Goal: Task Accomplishment & Management: Manage account settings

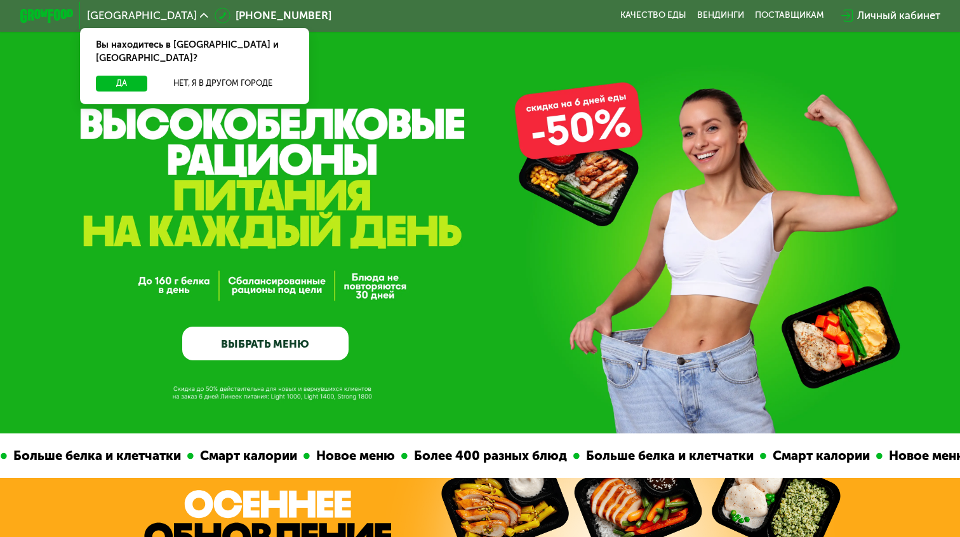
click at [907, 11] on div "Личный кабинет" at bounding box center [898, 16] width 83 height 16
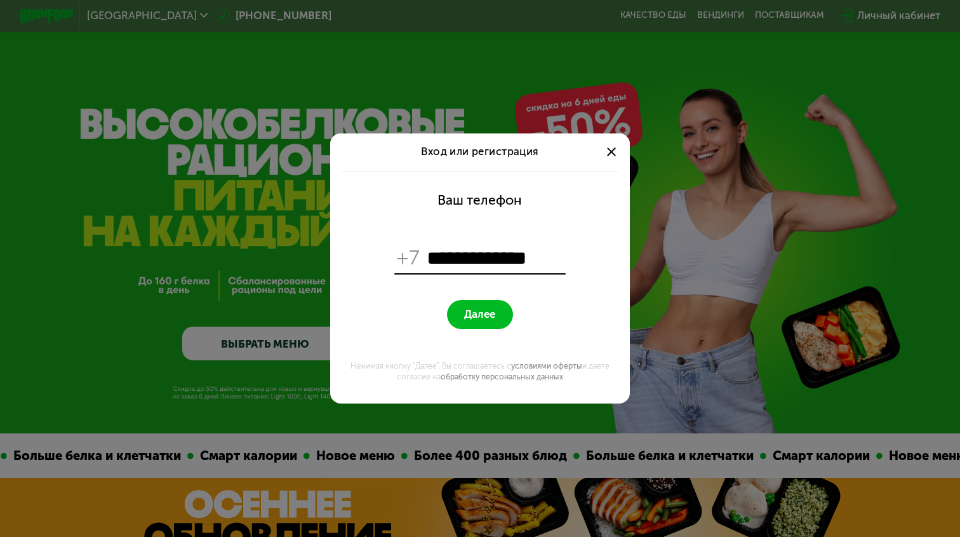
type input "**********"
click at [479, 308] on span "Далее" at bounding box center [479, 314] width 31 height 13
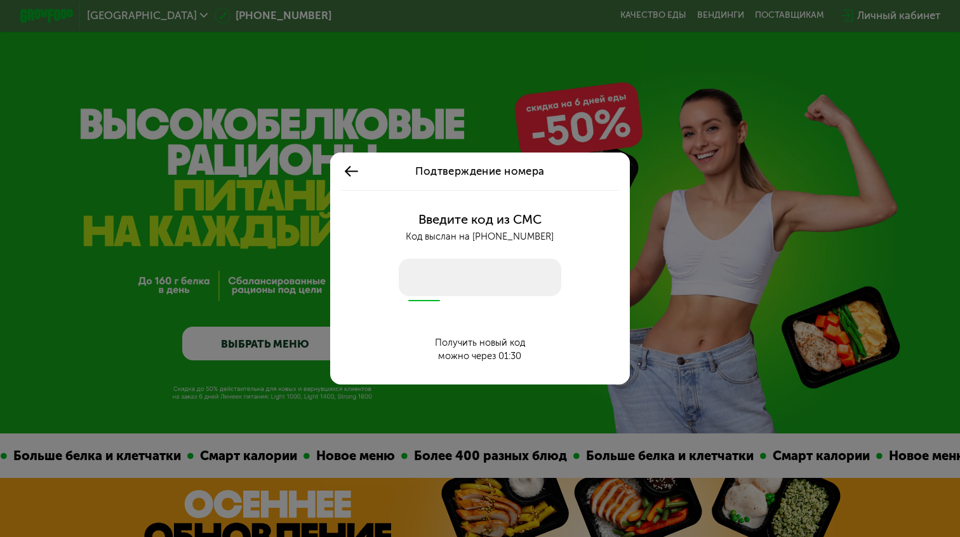
click at [494, 268] on input "number" at bounding box center [480, 277] width 163 height 37
type input "****"
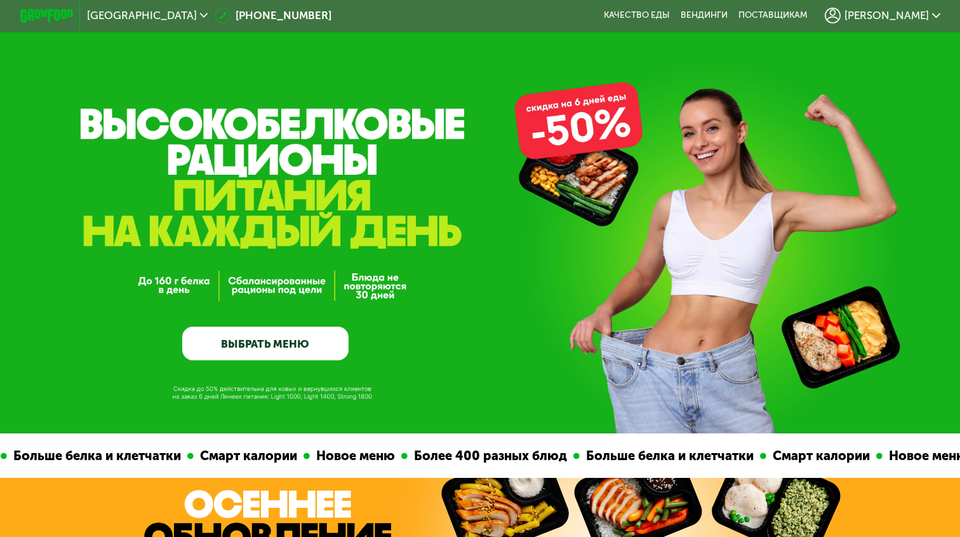
click at [926, 17] on span "[PERSON_NAME]" at bounding box center [887, 15] width 84 height 11
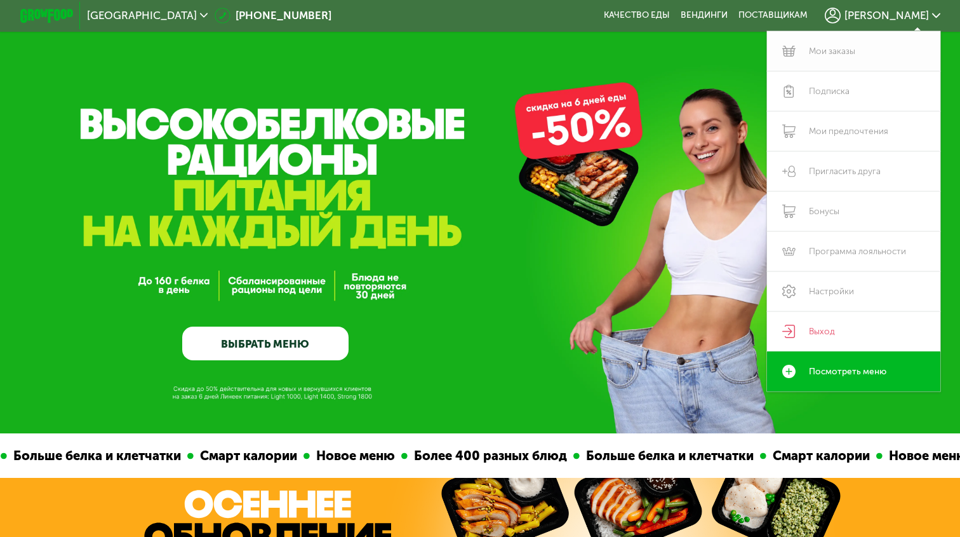
click at [852, 44] on link "Мои заказы" at bounding box center [853, 51] width 173 height 40
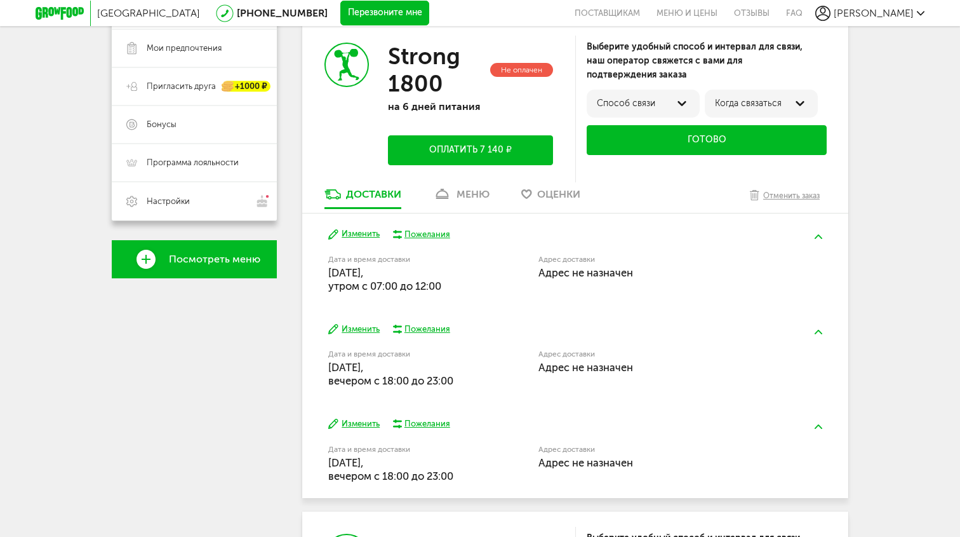
scroll to position [281, 0]
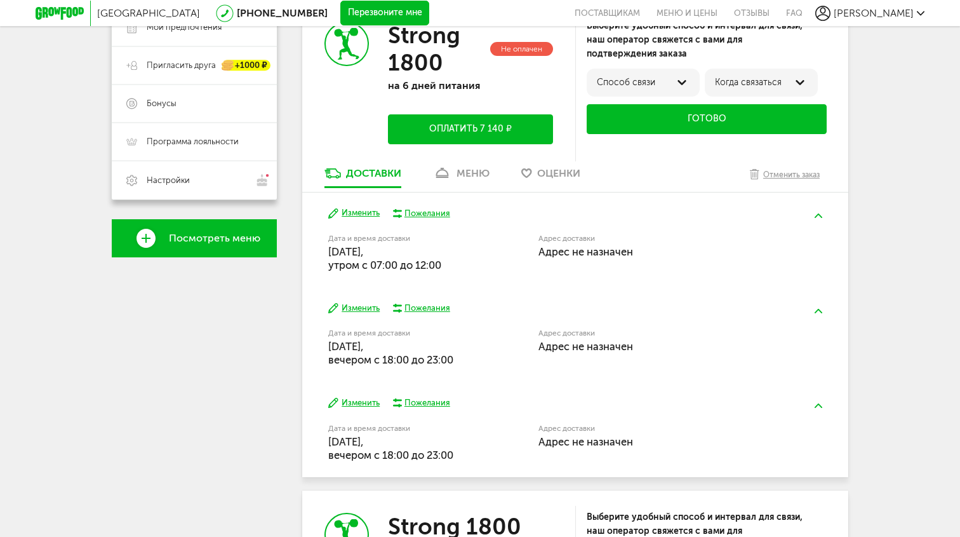
click at [362, 216] on button "Изменить" at bounding box center [353, 213] width 51 height 12
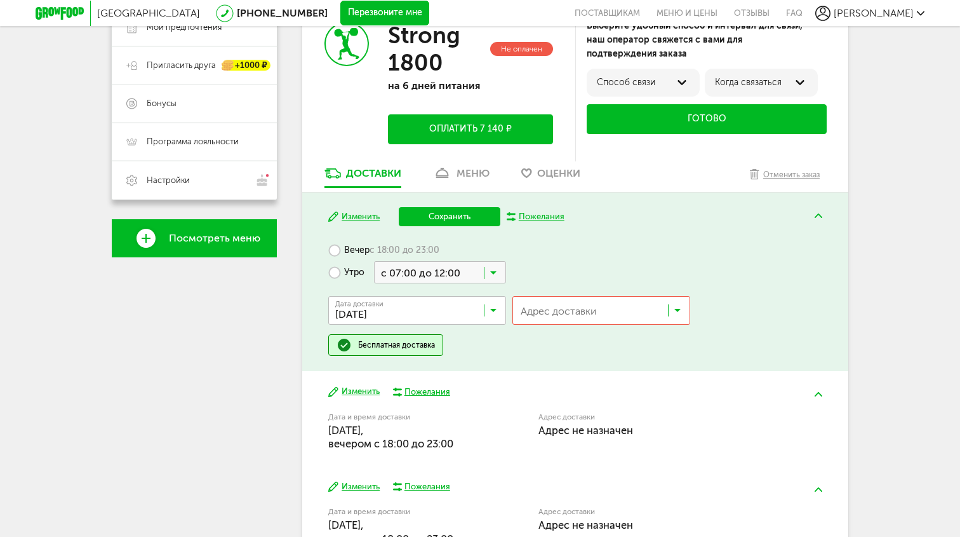
click at [556, 293] on div "Дата доставки [DATE] Загрузка... [PERSON_NAME] Комментарий для курьера [PERSON_…" at bounding box center [575, 308] width 494 height 51
click at [561, 312] on input "Search for option" at bounding box center [604, 313] width 177 height 22
click at [559, 340] on span "Добавить новый адрес" at bounding box center [585, 338] width 96 height 27
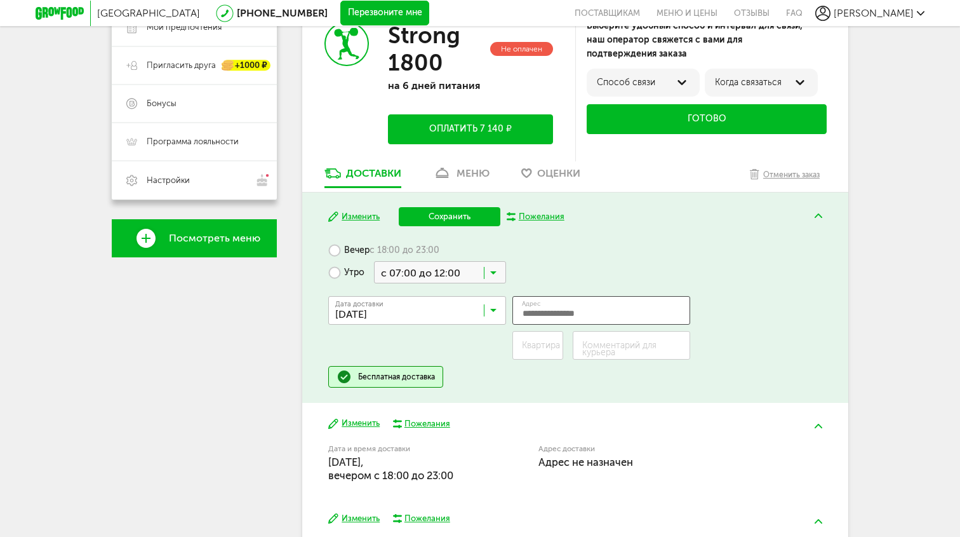
click at [556, 307] on input "Адрес" at bounding box center [602, 310] width 178 height 29
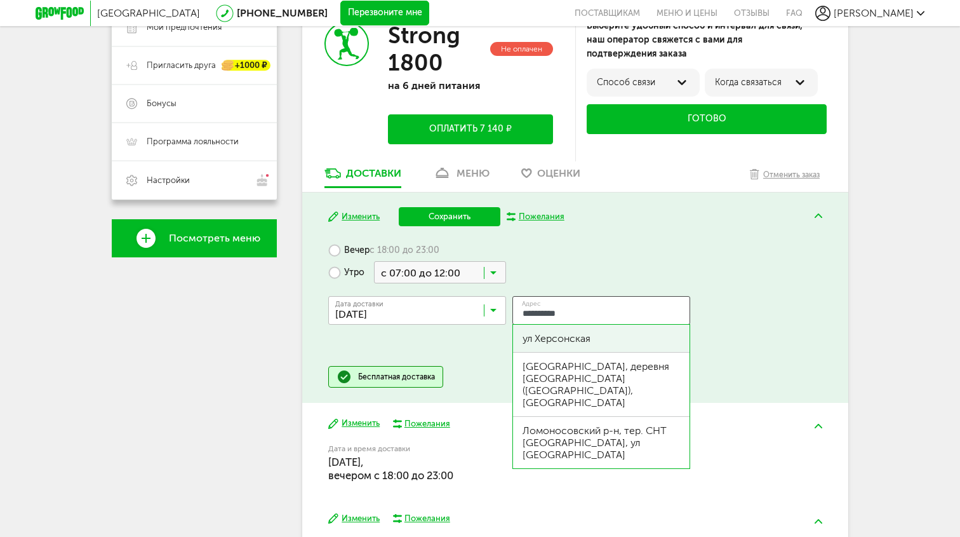
type input "**********"
click at [122, 12] on span "Москва" at bounding box center [148, 13] width 103 height 12
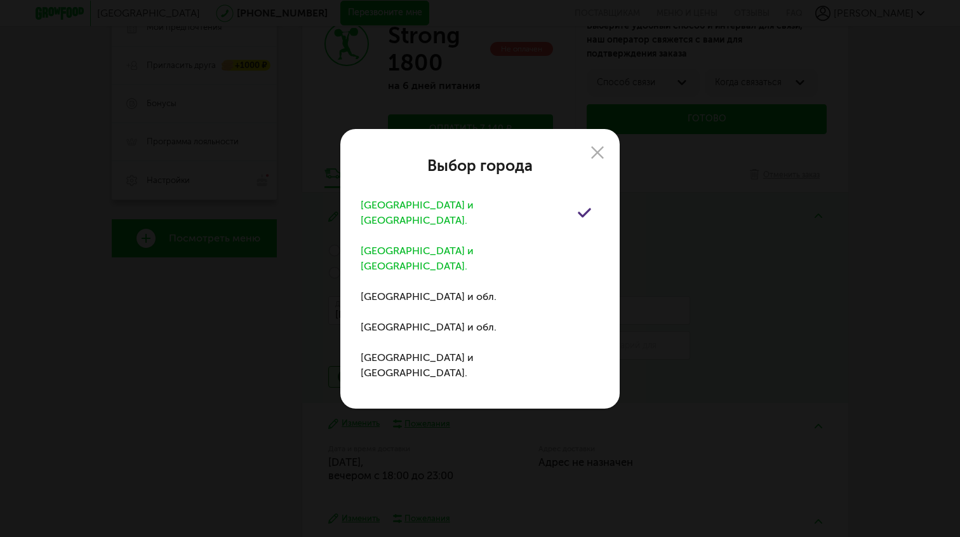
click at [488, 258] on div "Санкт-Петербург и обл." at bounding box center [480, 259] width 239 height 46
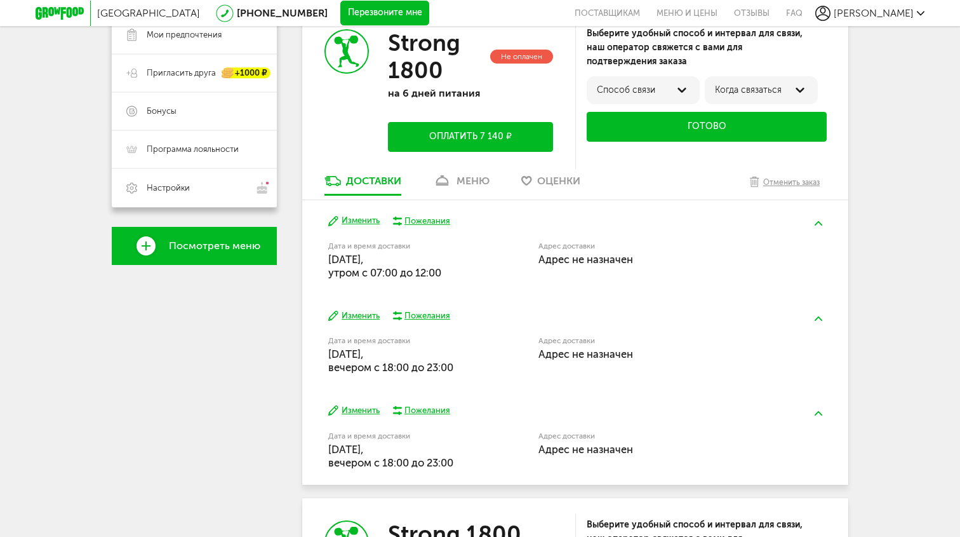
scroll to position [363, 0]
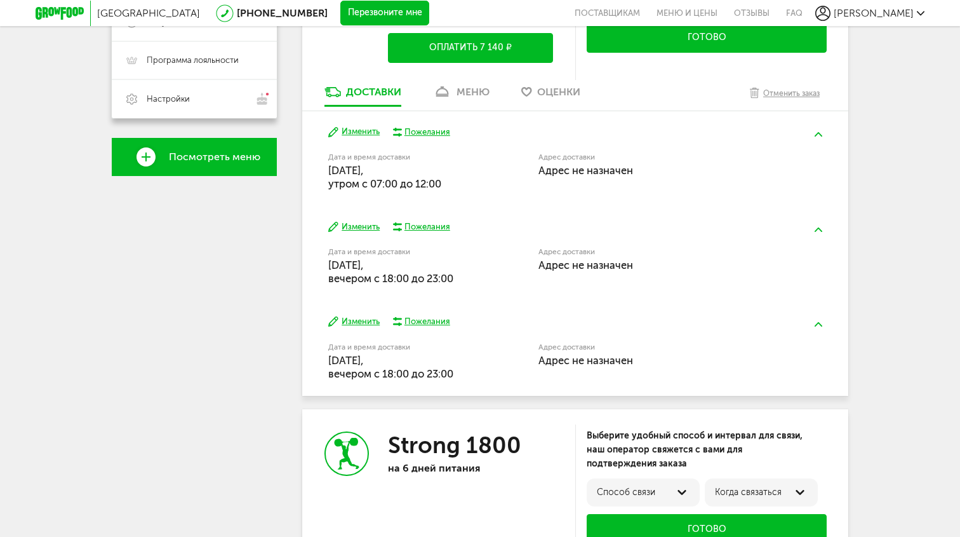
click at [593, 174] on span "Адрес не назначен" at bounding box center [586, 170] width 95 height 13
click at [354, 131] on button "Изменить" at bounding box center [353, 132] width 51 height 12
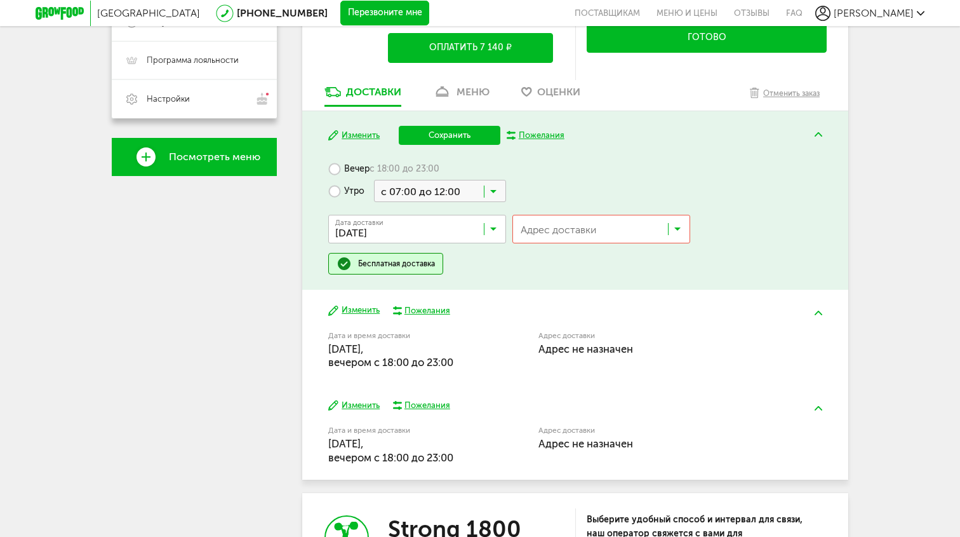
click at [544, 215] on div "Адрес доставки Загрузка..." at bounding box center [602, 229] width 178 height 29
click at [580, 259] on span "Добавить новый адрес" at bounding box center [585, 257] width 96 height 27
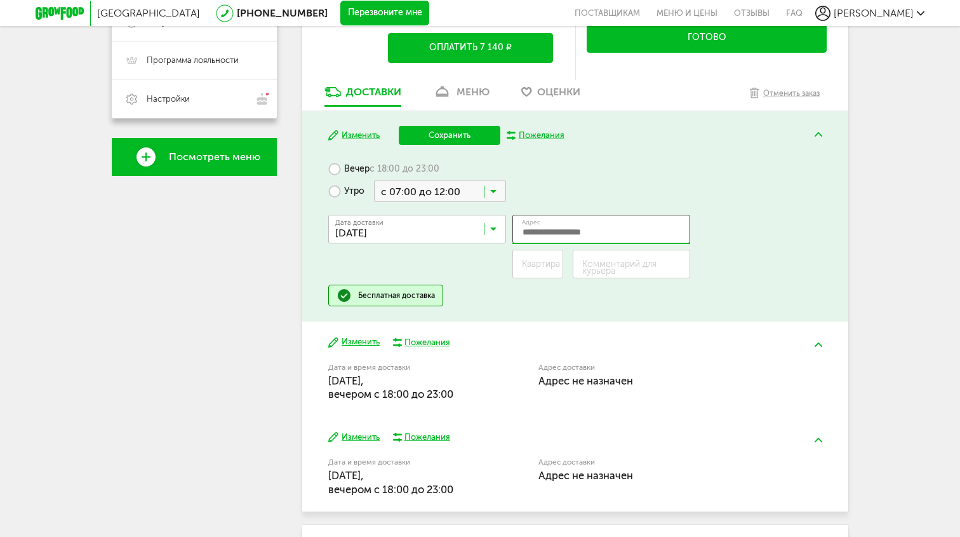
click at [589, 234] on input "Адрес" at bounding box center [602, 229] width 178 height 29
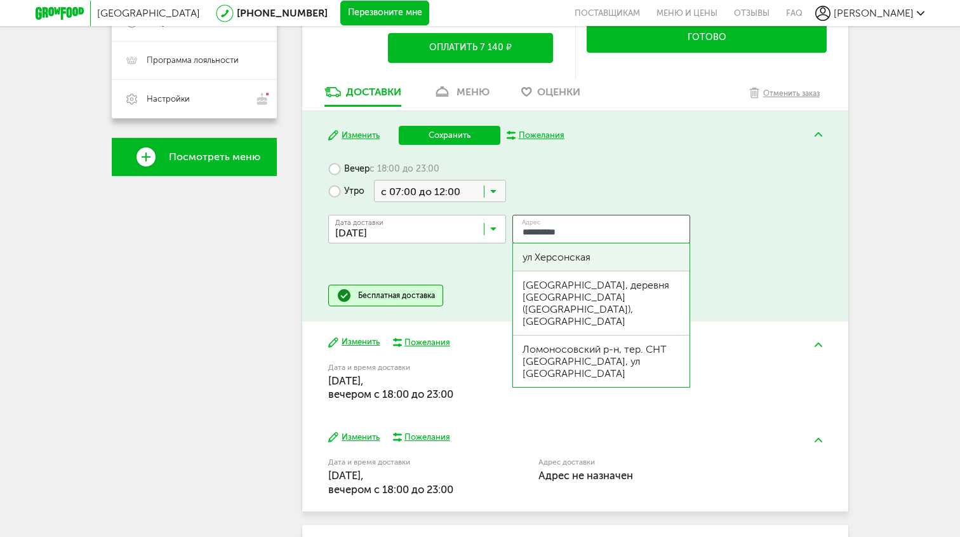
click at [601, 258] on div "ул Херсонская" at bounding box center [602, 257] width 158 height 12
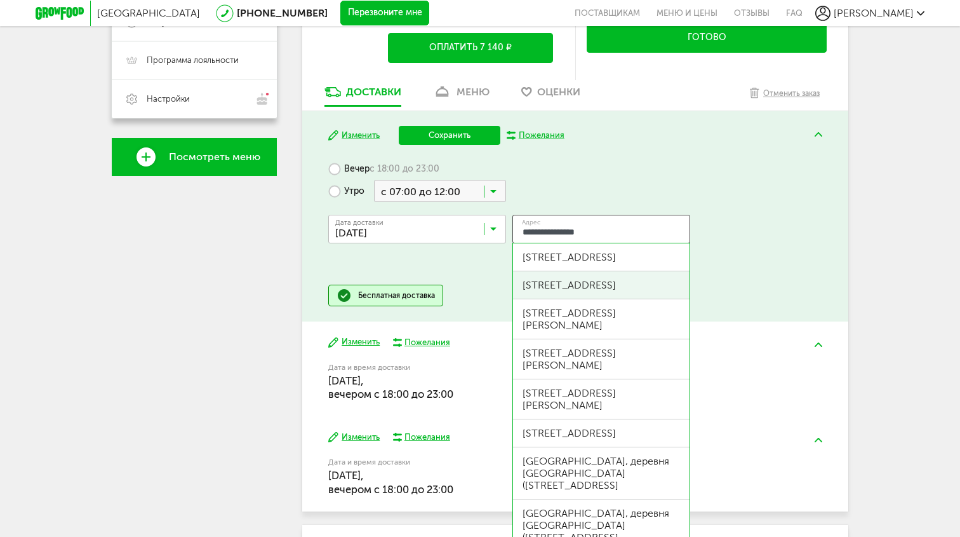
click at [638, 286] on div "ул Херсонская, д 43/12" at bounding box center [602, 285] width 158 height 12
type input "**********"
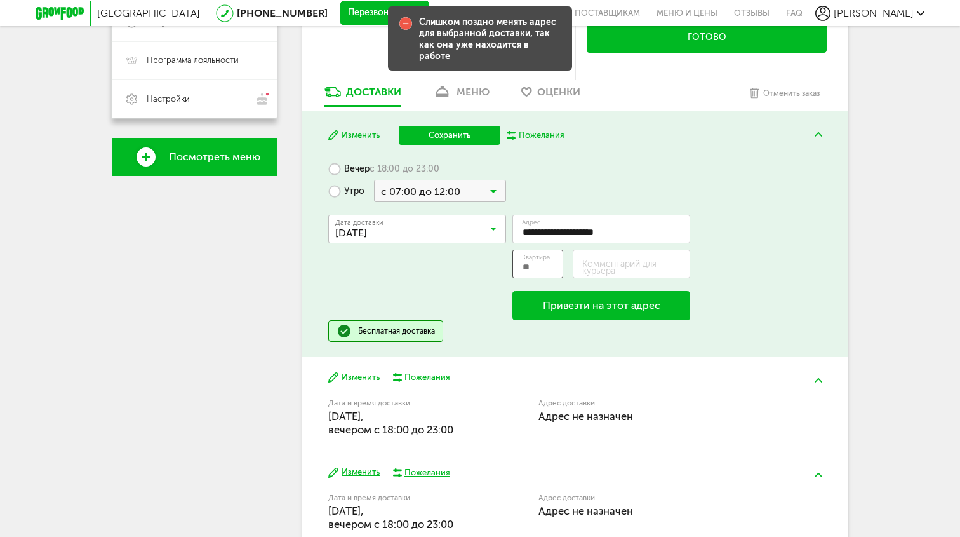
click at [543, 266] on input "Квартира" at bounding box center [538, 264] width 51 height 29
click at [534, 269] on input "Квартира" at bounding box center [538, 264] width 51 height 29
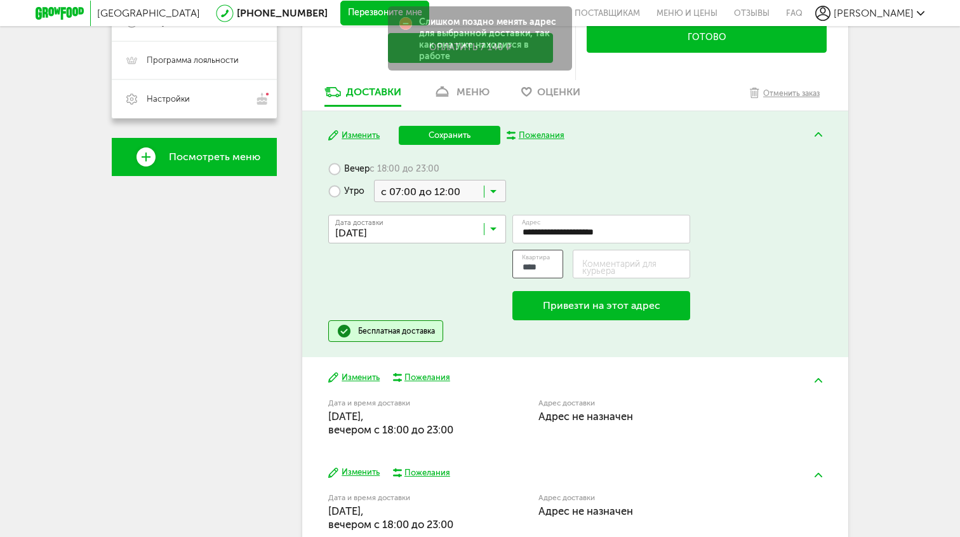
type input "****"
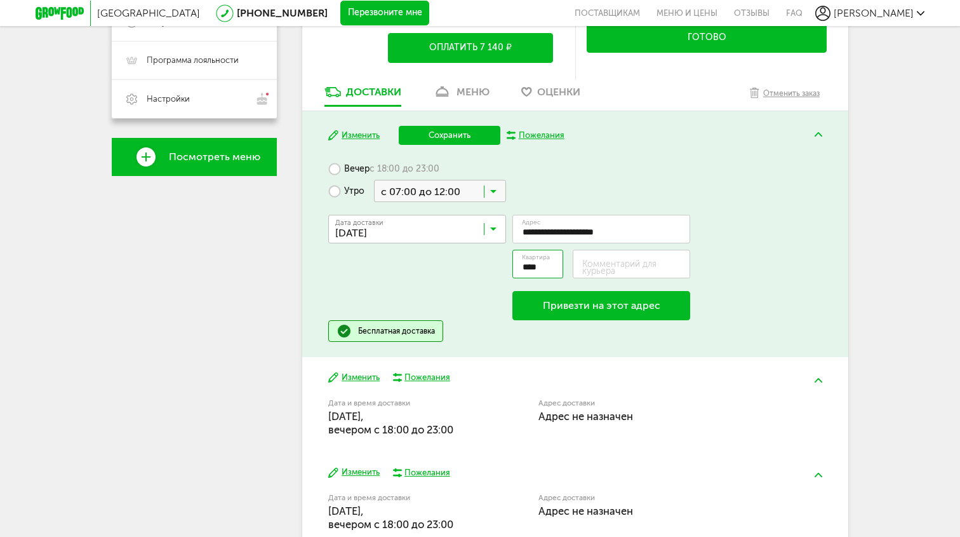
click at [622, 269] on label "Комментарий для курьера" at bounding box center [636, 267] width 109 height 14
click at [622, 269] on input "Комментарий для курьера" at bounding box center [632, 264] width 118 height 29
type input "**********"
type input "******"
click at [640, 313] on button "Привезти на этот адрес" at bounding box center [602, 305] width 178 height 29
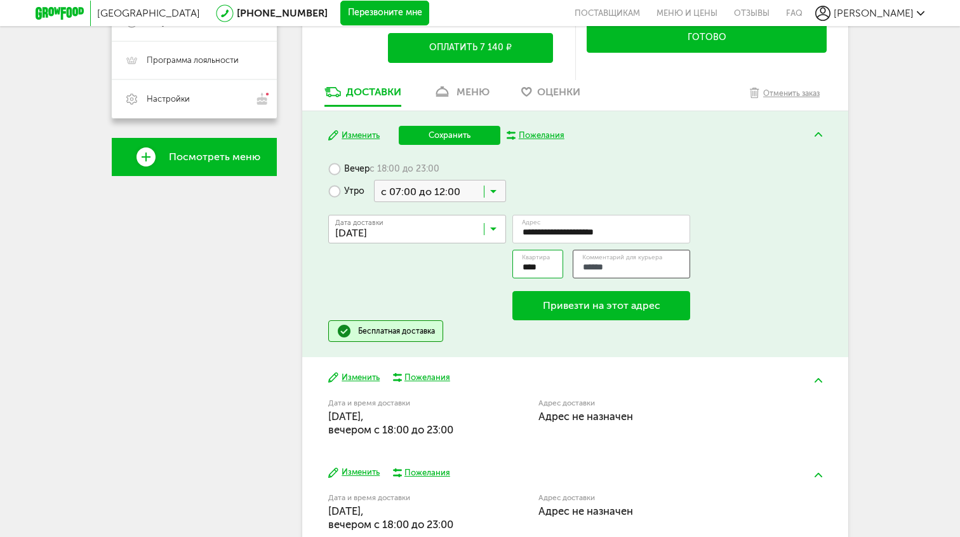
click at [639, 271] on input "******" at bounding box center [632, 264] width 118 height 29
click at [639, 306] on button "Привезти на этот адрес" at bounding box center [602, 305] width 178 height 29
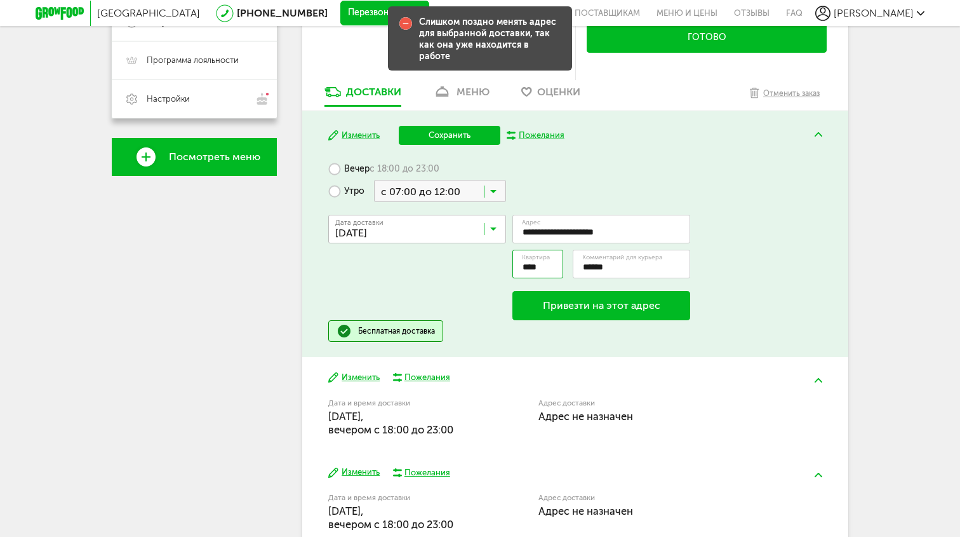
scroll to position [383, 0]
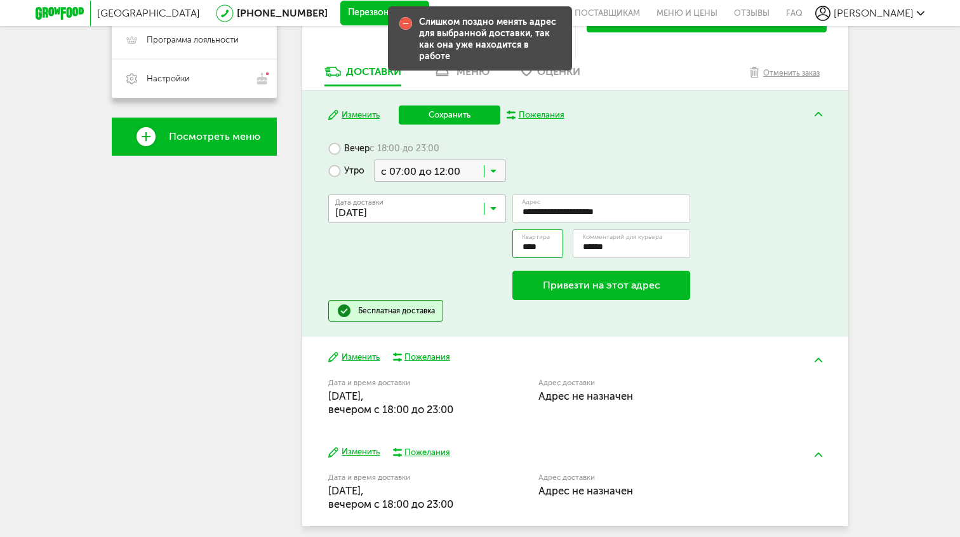
click at [380, 145] on span "с 18:00 до 23:00" at bounding box center [405, 148] width 70 height 11
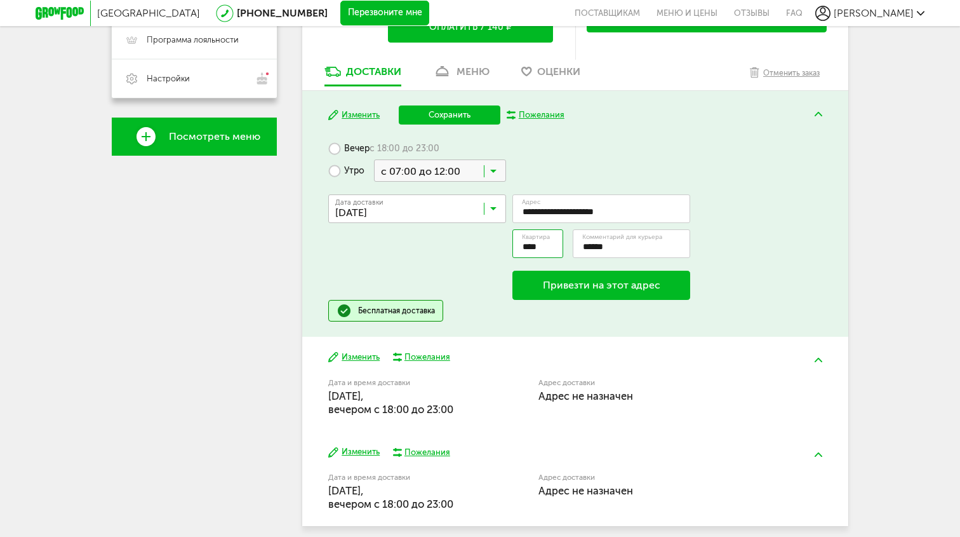
click at [333, 149] on label "Вечер с 18:00 до 23:00" at bounding box center [383, 148] width 111 height 22
click at [368, 116] on button "Изменить" at bounding box center [353, 115] width 51 height 12
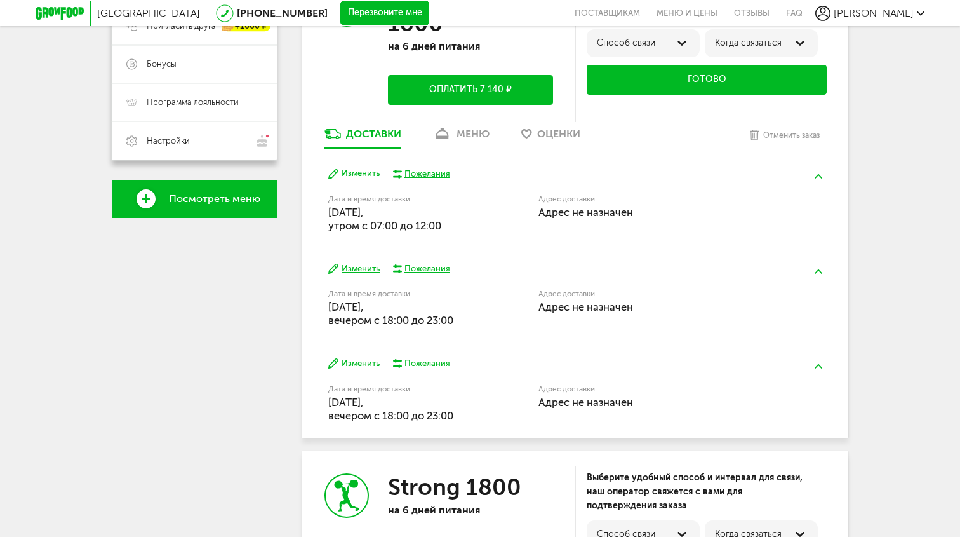
scroll to position [311, 0]
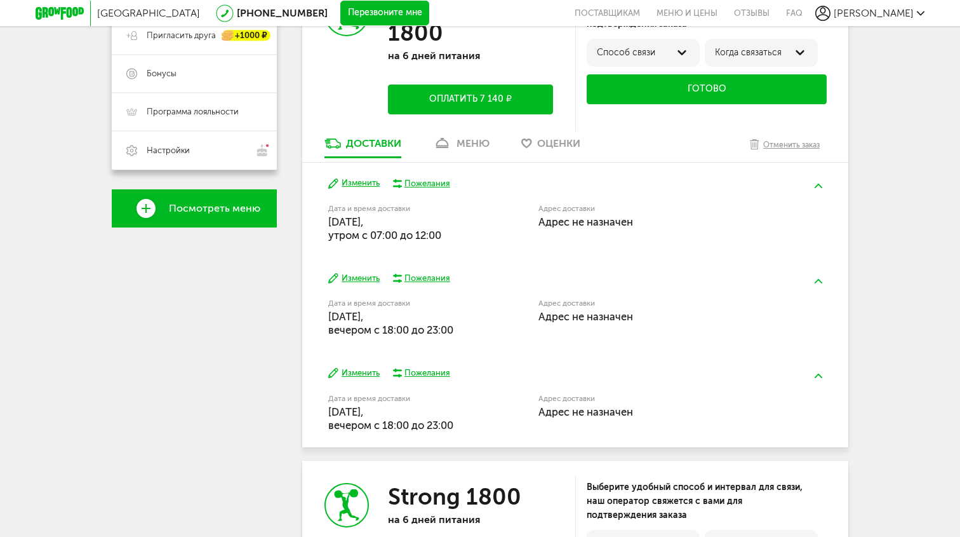
click at [356, 181] on button "Изменить" at bounding box center [353, 183] width 51 height 12
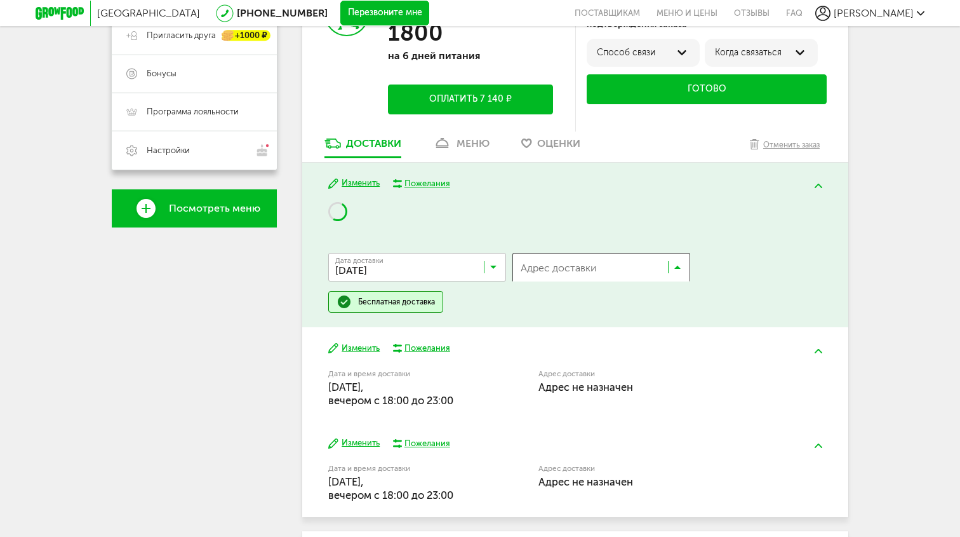
click at [598, 274] on input "Search for option" at bounding box center [591, 271] width 151 height 22
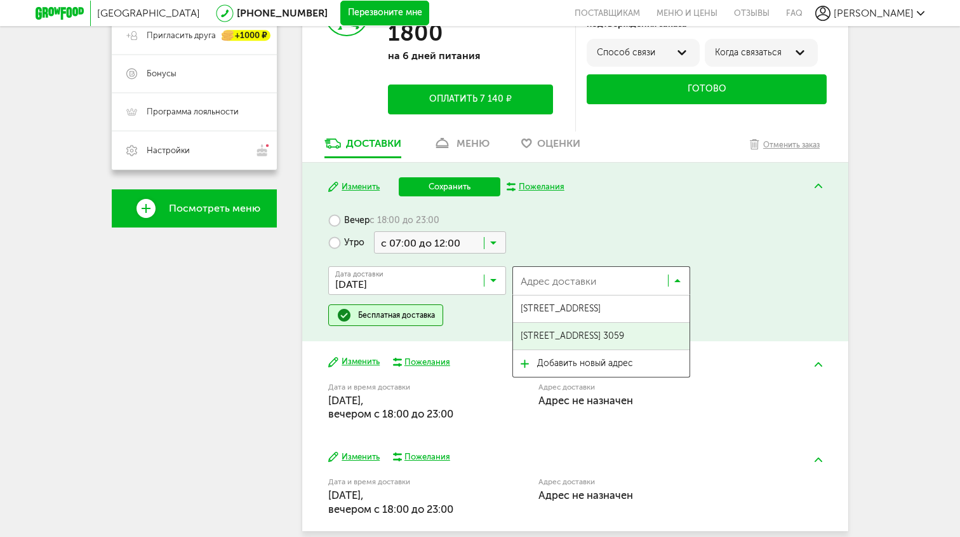
click at [615, 329] on span "ул Херсонская, 43/12, кв. 3059" at bounding box center [573, 336] width 104 height 27
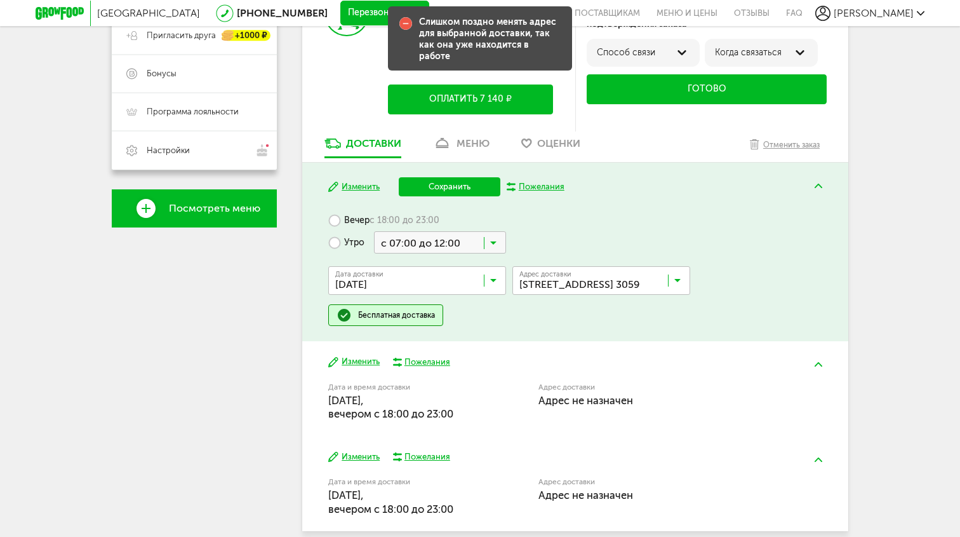
click at [333, 220] on label "Вечер с 18:00 до 23:00" at bounding box center [383, 220] width 111 height 22
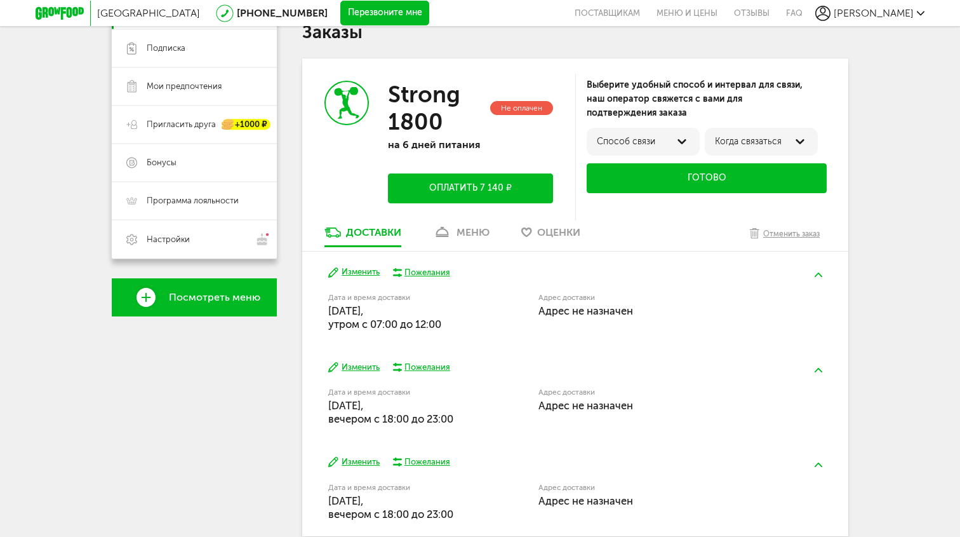
scroll to position [311, 0]
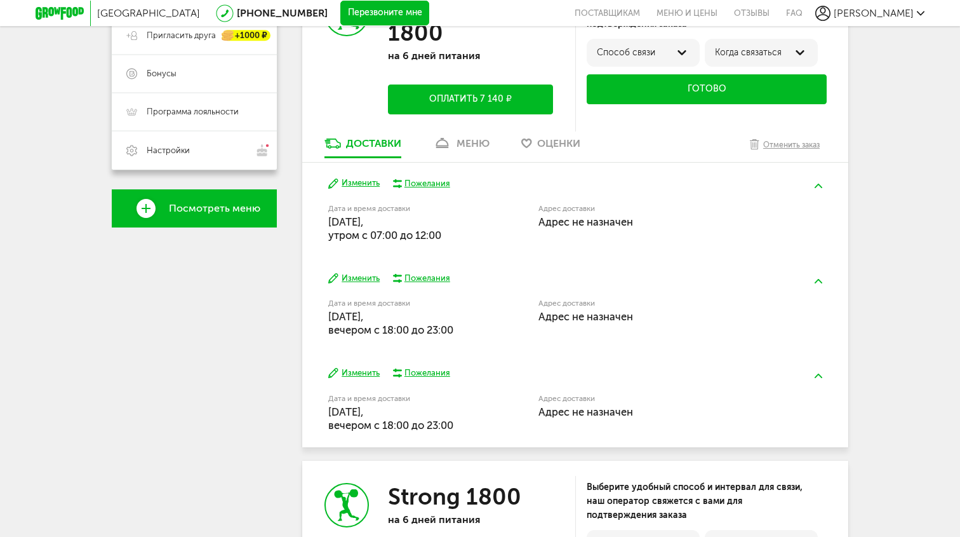
click at [363, 181] on button "Изменить" at bounding box center [353, 183] width 51 height 12
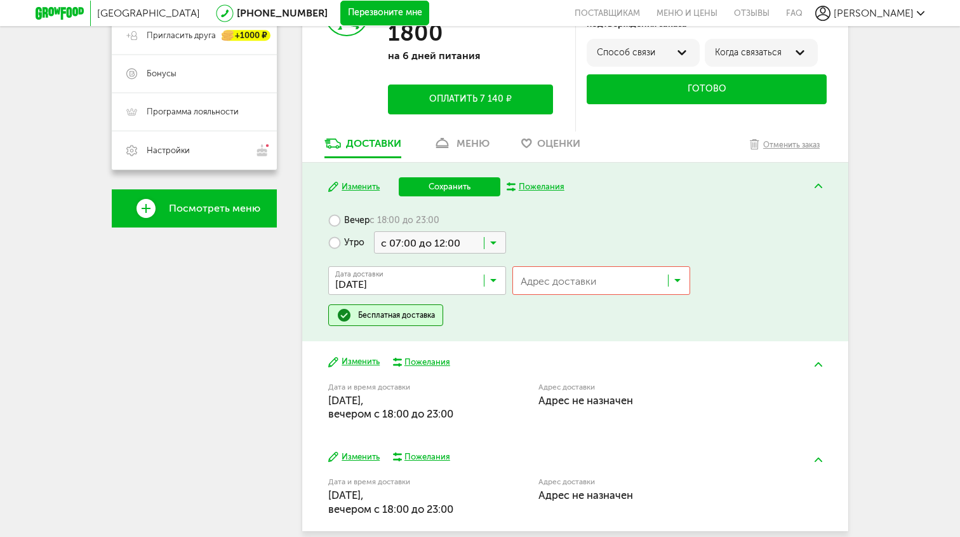
click at [337, 218] on label "Вечер с 18:00 до 23:00" at bounding box center [383, 220] width 111 height 22
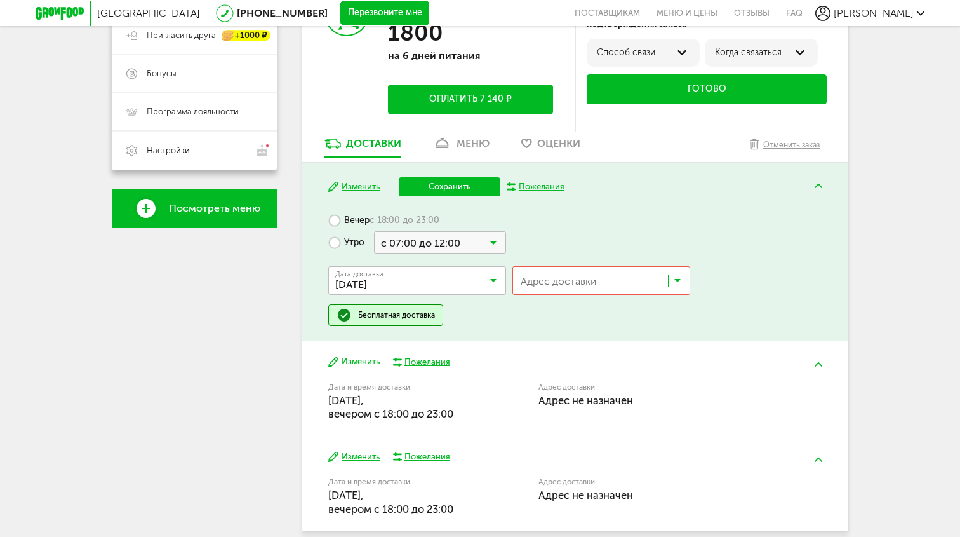
click at [575, 290] on input "Search for option" at bounding box center [604, 283] width 177 height 22
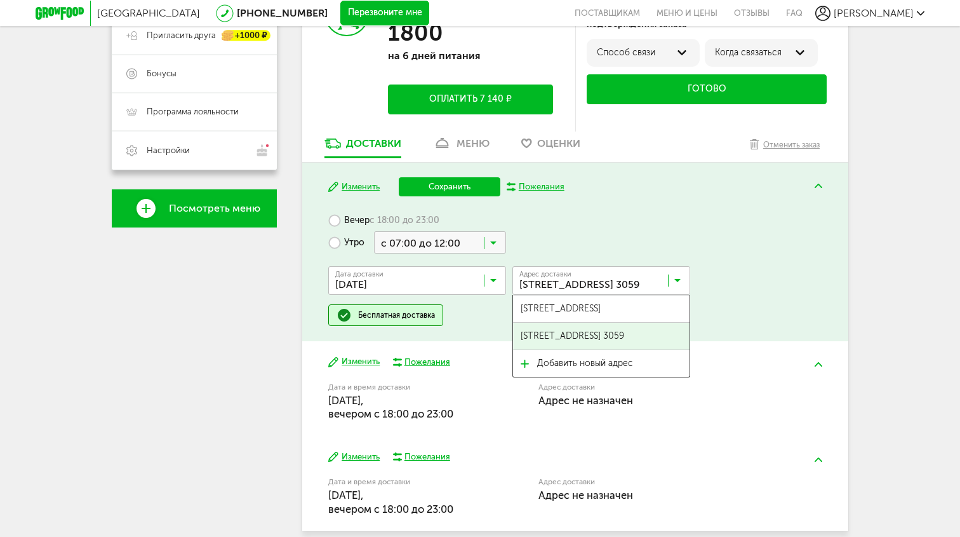
click at [595, 335] on span "ул Херсонская, 43/12, кв. 3059" at bounding box center [573, 336] width 104 height 27
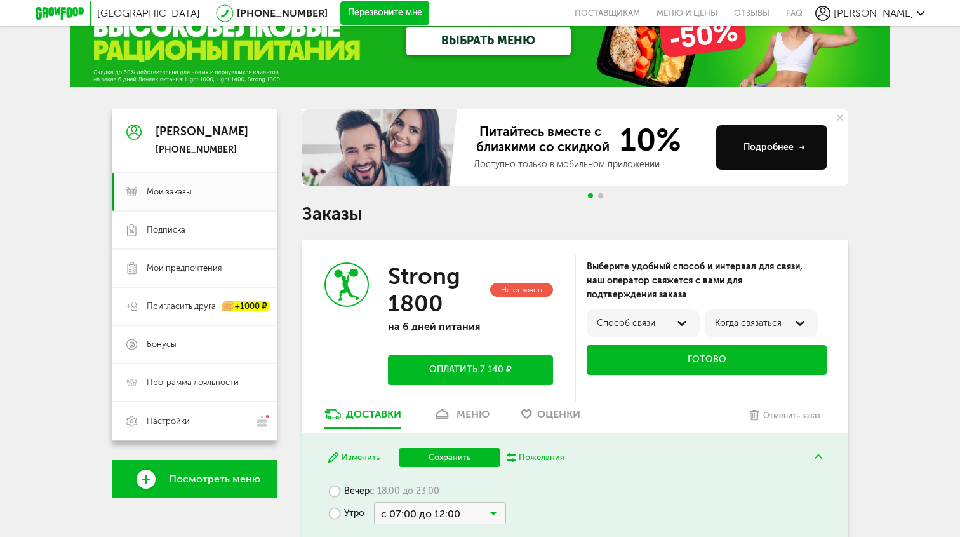
scroll to position [0, 0]
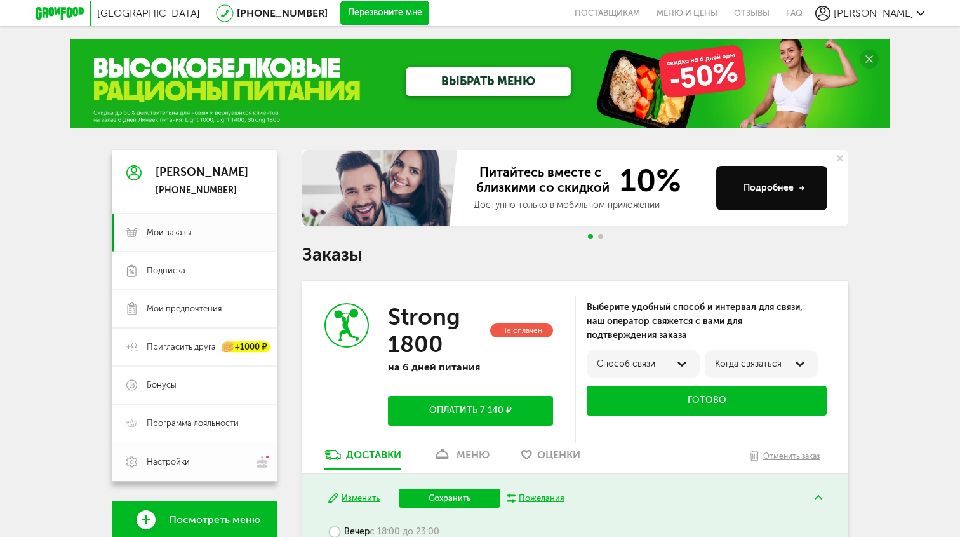
click at [181, 454] on link "Настройки" at bounding box center [194, 461] width 165 height 39
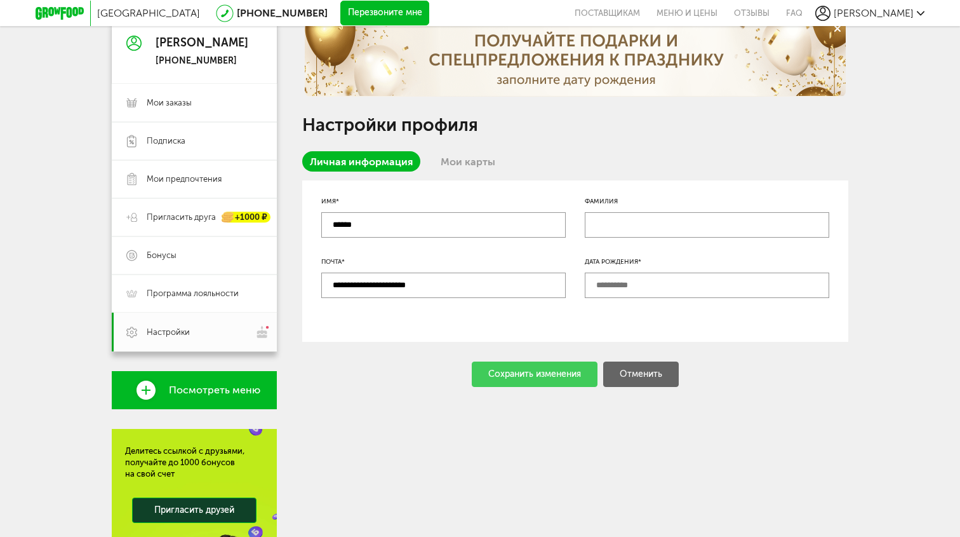
scroll to position [119, 0]
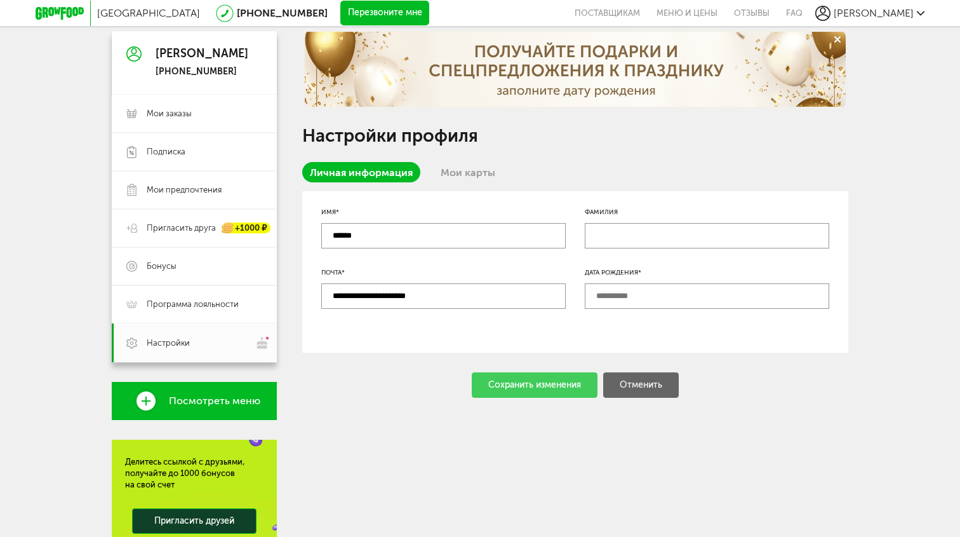
click at [475, 166] on link "Мои карты" at bounding box center [468, 172] width 70 height 20
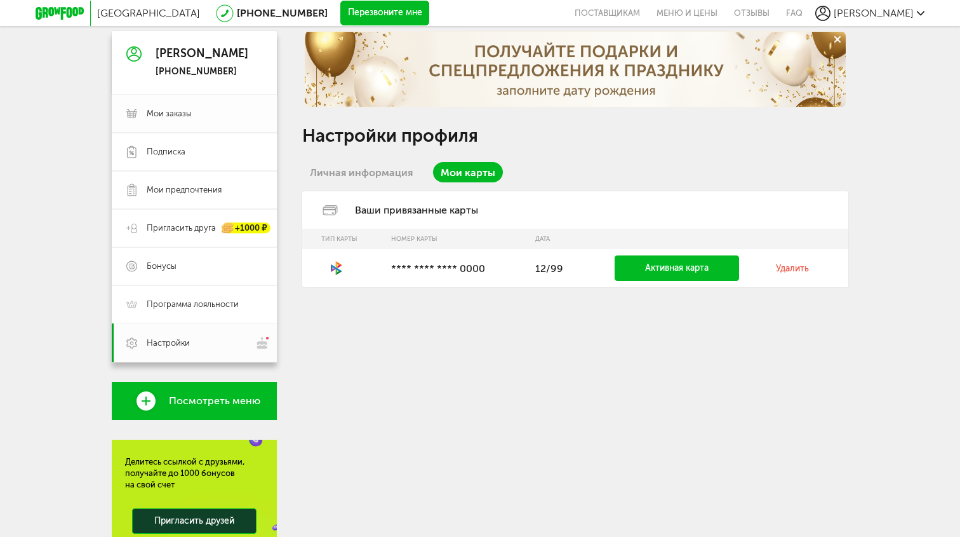
click at [204, 116] on span "Мои заказы" at bounding box center [205, 113] width 116 height 11
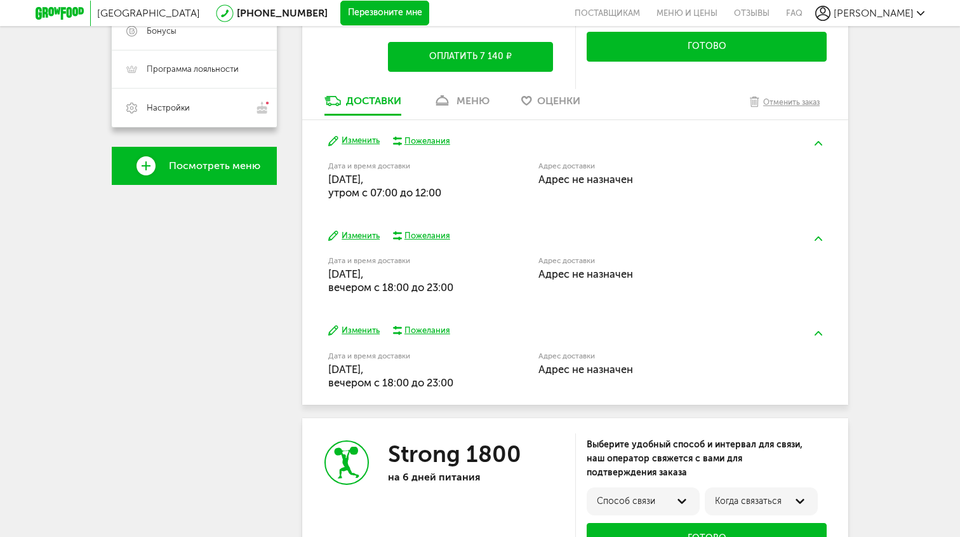
scroll to position [366, 0]
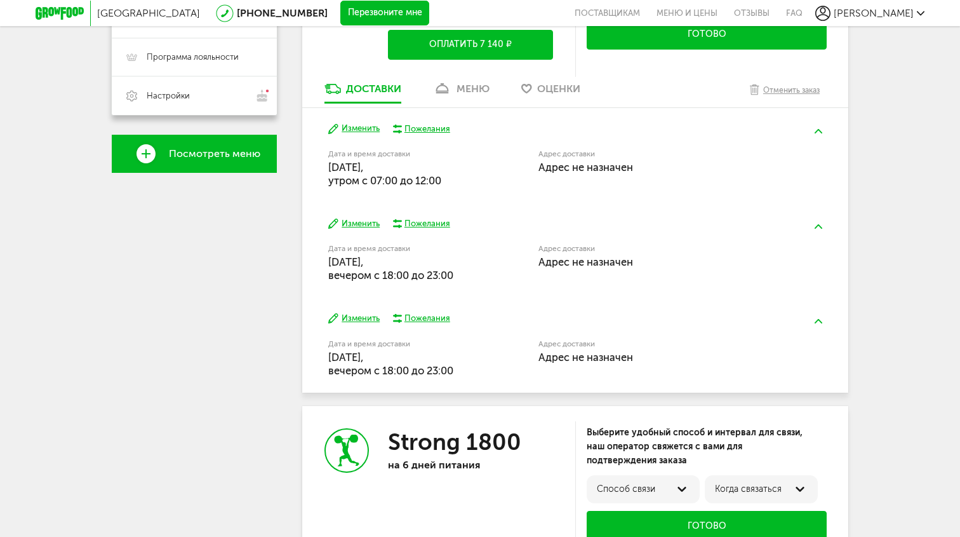
click at [358, 131] on button "Изменить" at bounding box center [353, 129] width 51 height 12
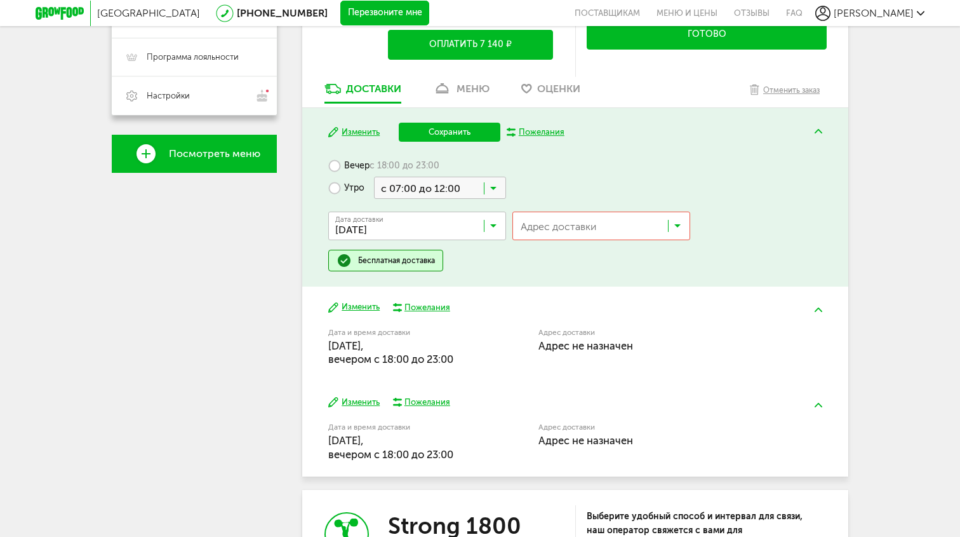
click at [544, 128] on div "Пожелания" at bounding box center [542, 131] width 46 height 11
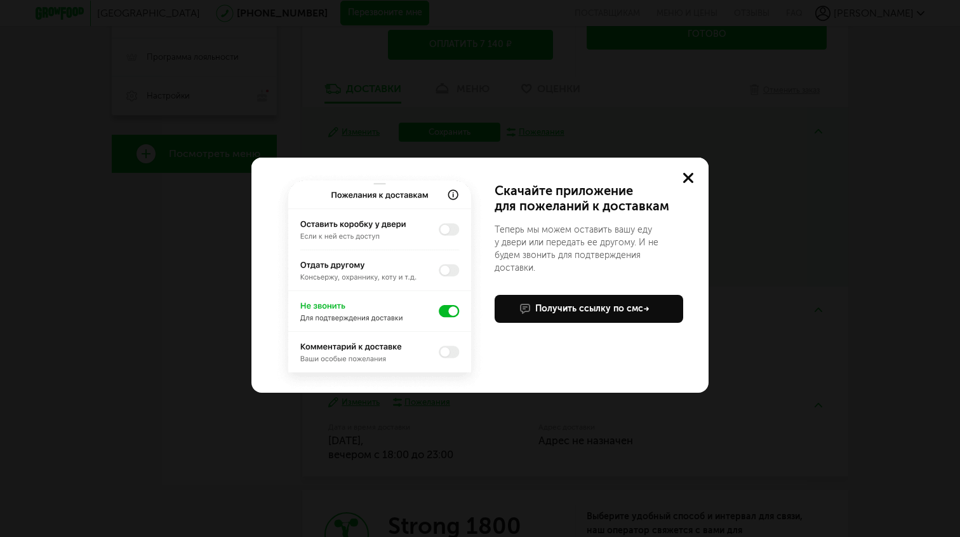
click at [690, 177] on icon at bounding box center [688, 178] width 10 height 10
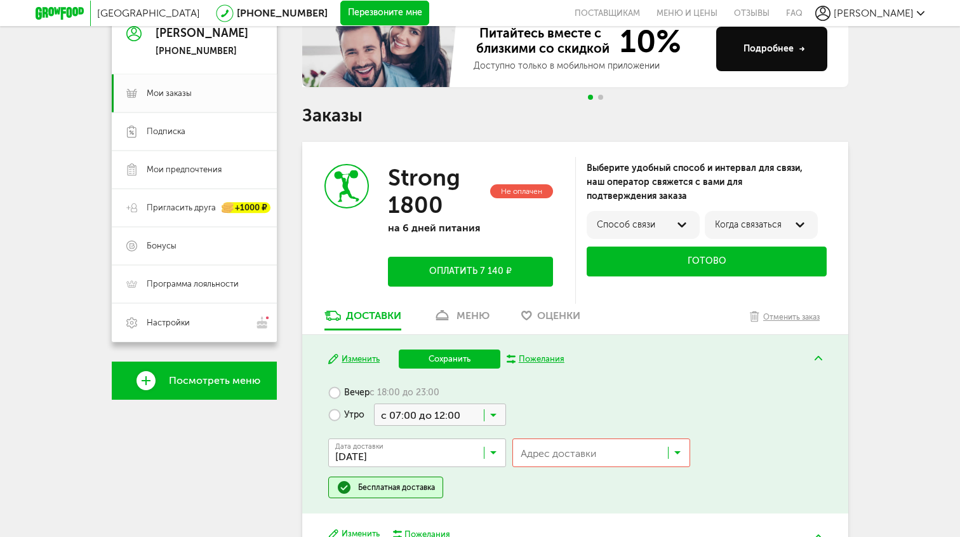
scroll to position [0, 0]
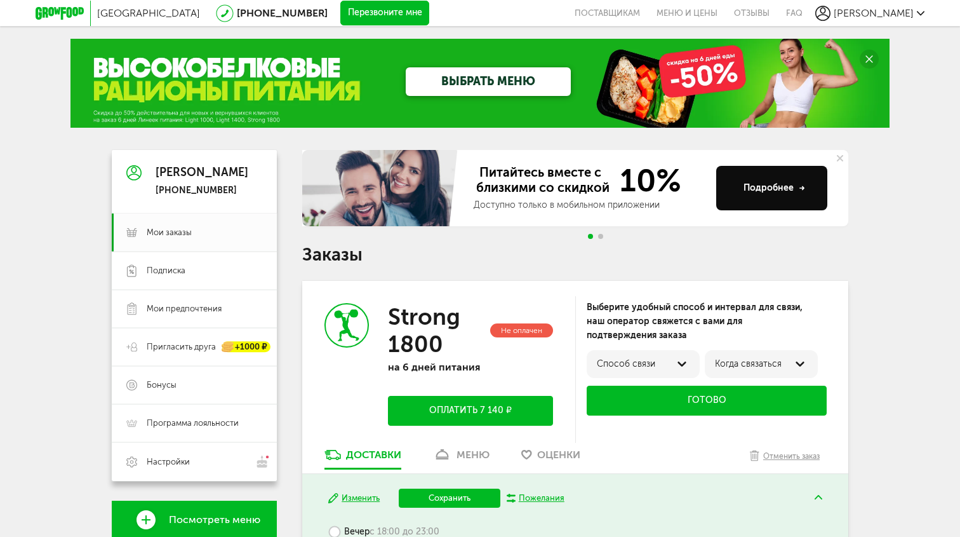
click at [384, 6] on button "Перезвоните мне" at bounding box center [384, 13] width 89 height 25
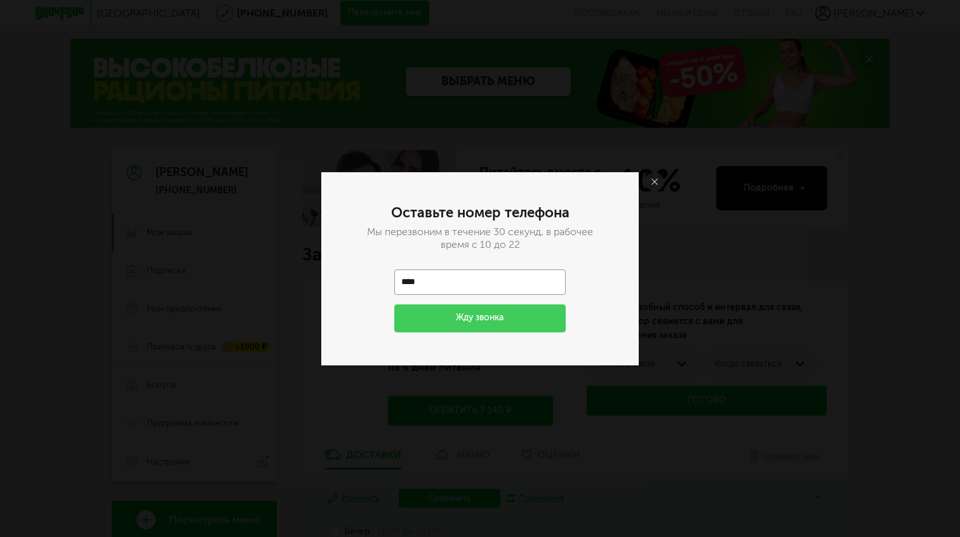
type input "**********"
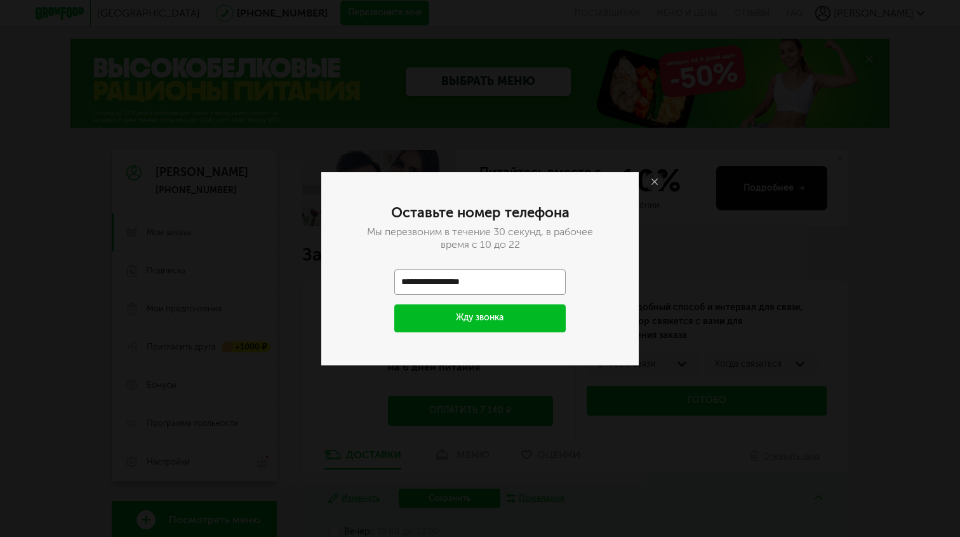
click at [504, 321] on button "Жду звонка" at bounding box center [479, 318] width 171 height 28
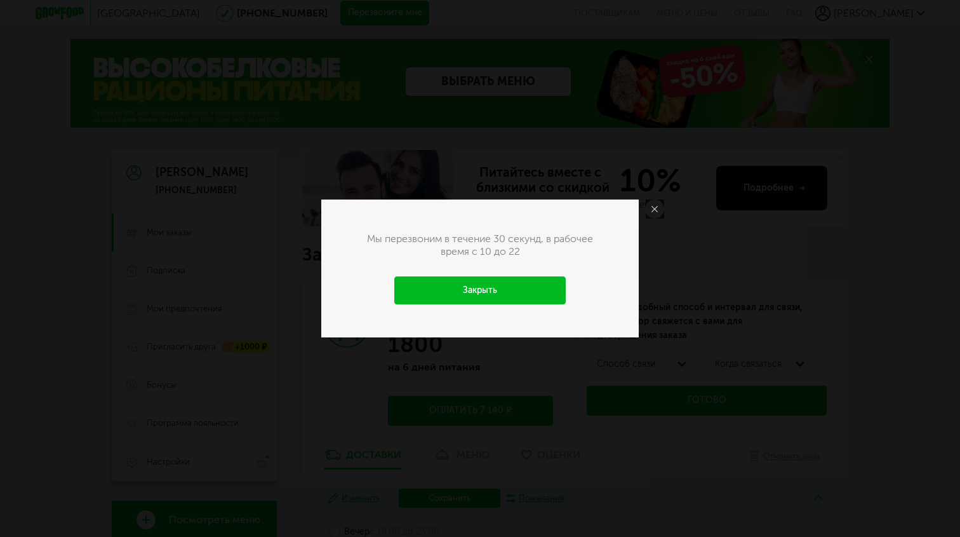
click at [654, 214] on link at bounding box center [654, 208] width 19 height 19
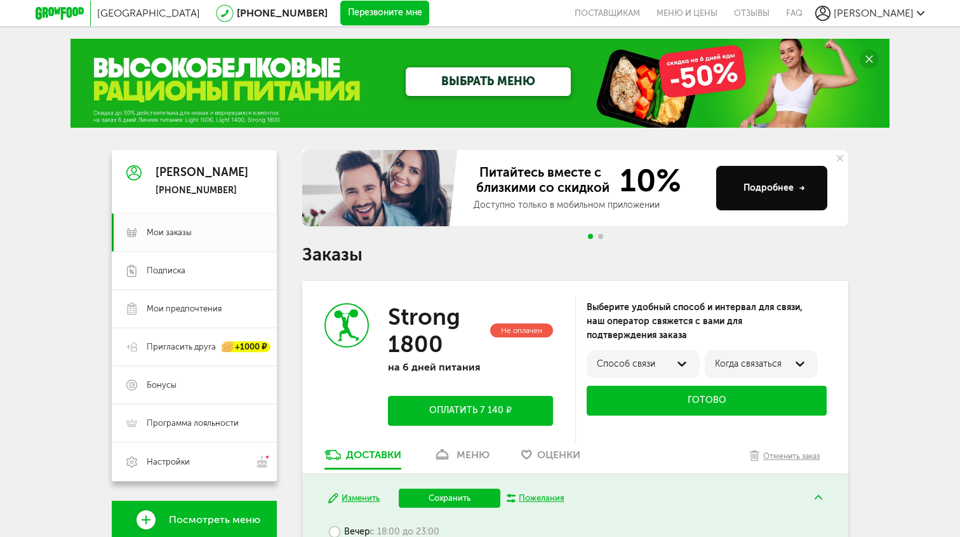
click at [741, 367] on div "Когда связаться" at bounding box center [761, 364] width 93 height 10
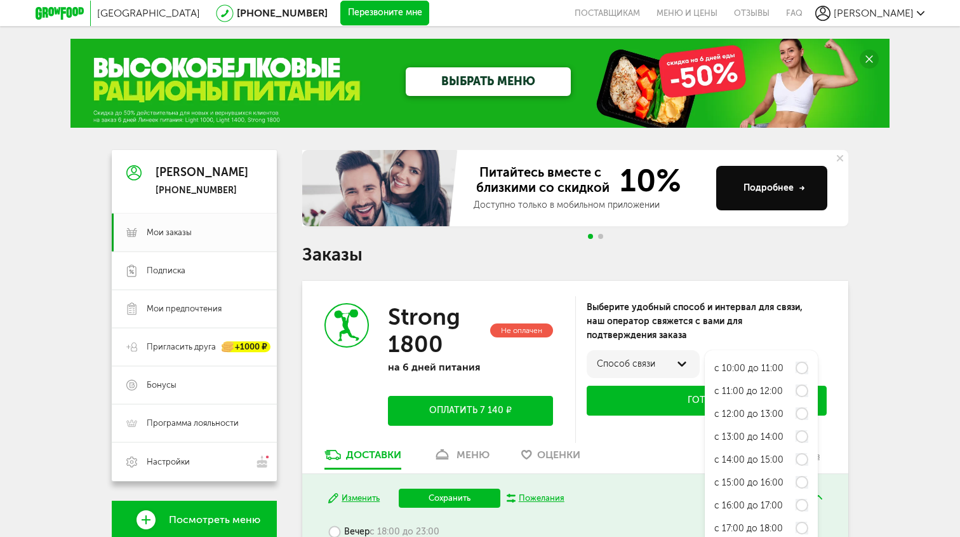
click at [669, 366] on div "Способ связи" at bounding box center [643, 364] width 93 height 10
click at [683, 319] on div "Выберите удобный способ и интервал для связи, наш оператор свяжется с вами для …" at bounding box center [707, 321] width 240 height 42
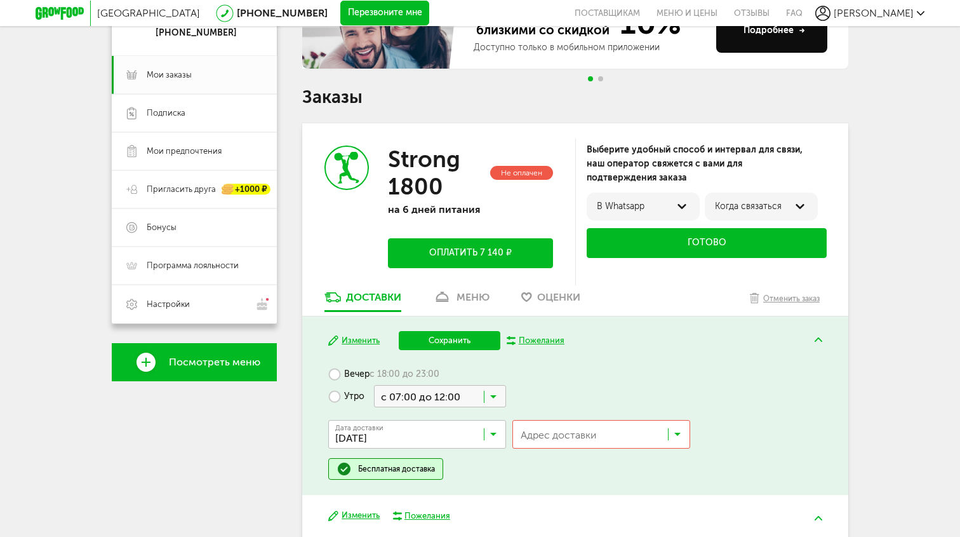
scroll to position [159, 0]
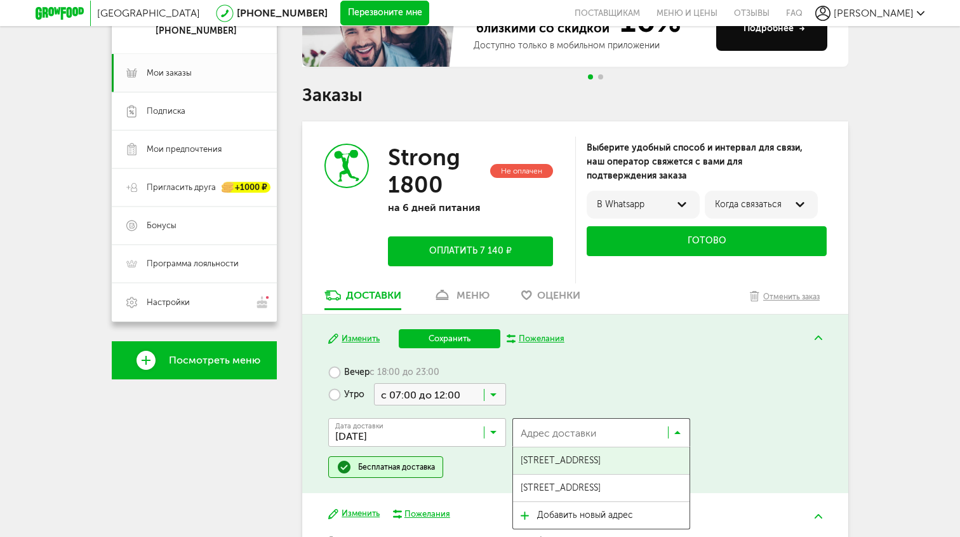
click at [625, 433] on input "Search for option" at bounding box center [591, 436] width 151 height 22
click at [601, 464] on span "ул Херсонская, 43/12" at bounding box center [561, 460] width 80 height 27
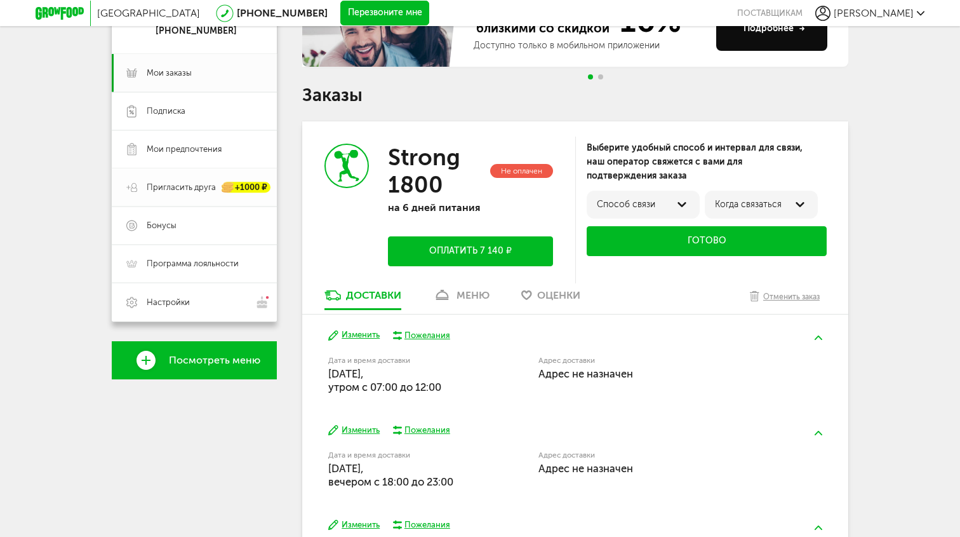
scroll to position [159, 0]
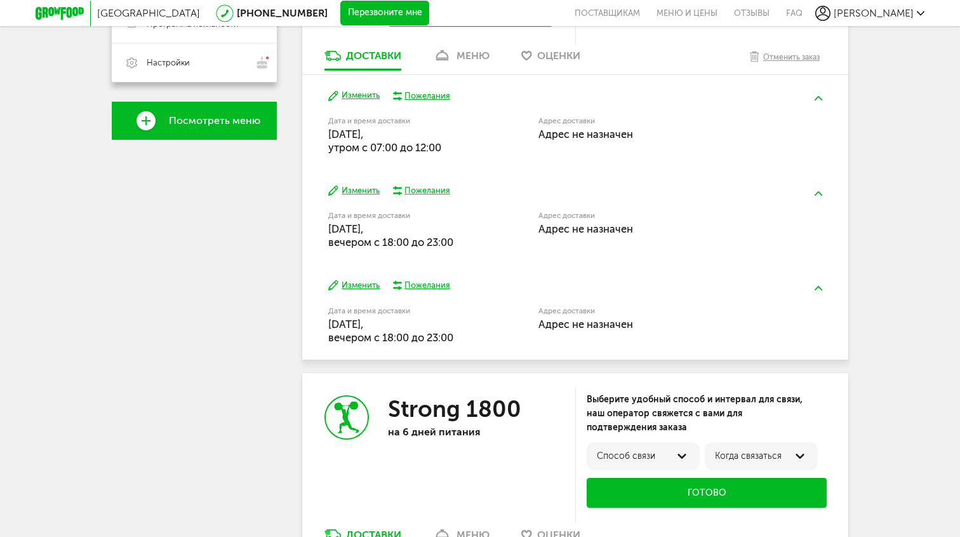
scroll to position [403, 0]
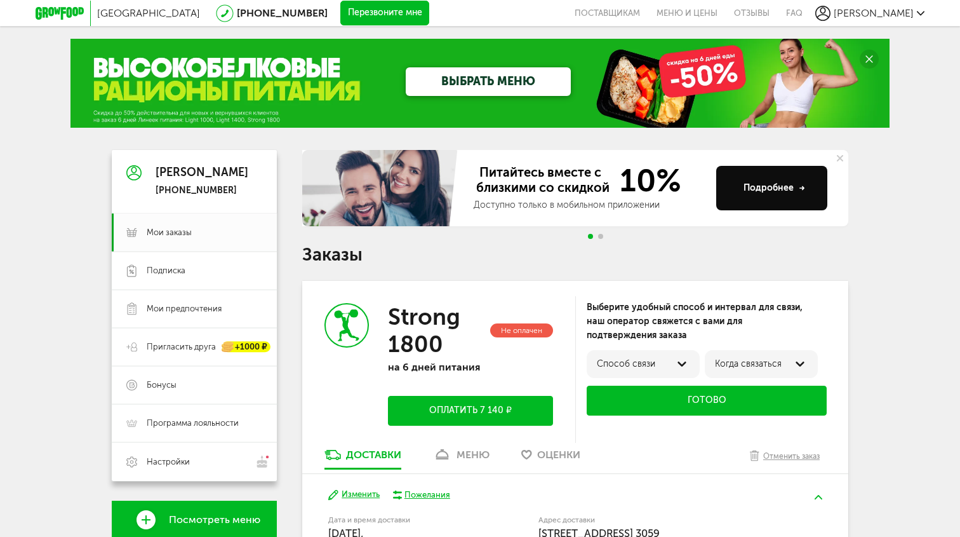
click at [452, 464] on link "меню" at bounding box center [461, 458] width 69 height 20
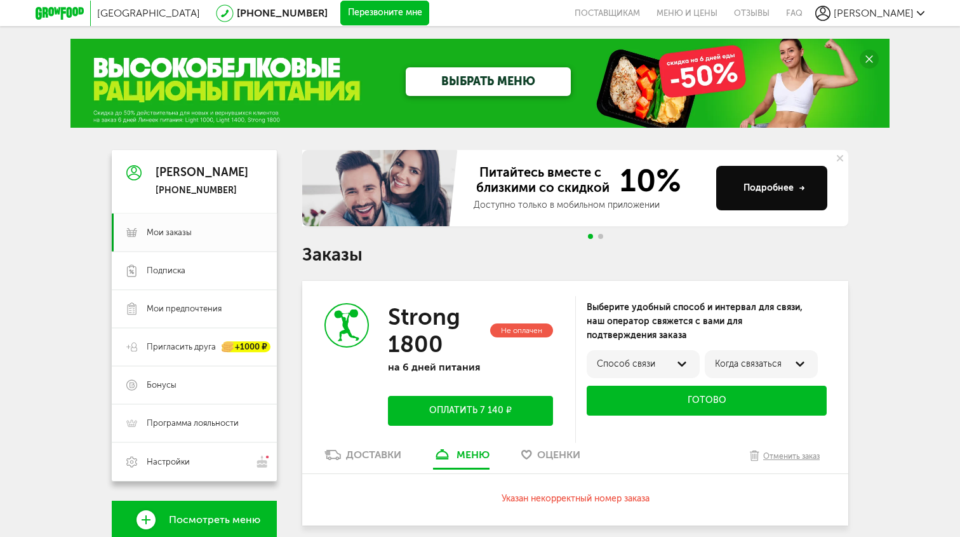
click at [424, 71] on link "ВЫБРАТЬ МЕНЮ" at bounding box center [488, 81] width 165 height 29
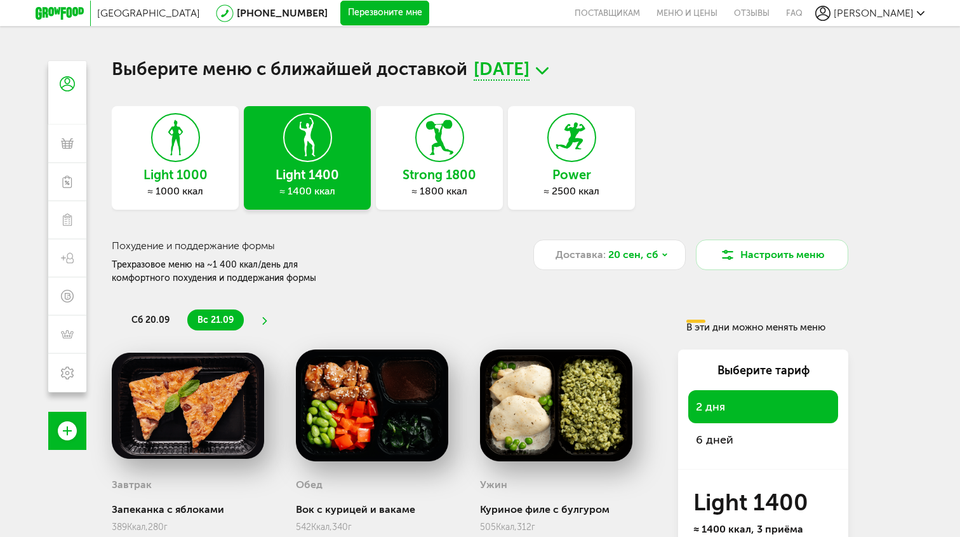
click at [438, 149] on icon at bounding box center [440, 138] width 46 height 48
click at [537, 155] on div "Power ≈ 2500 ккал" at bounding box center [571, 158] width 127 height 104
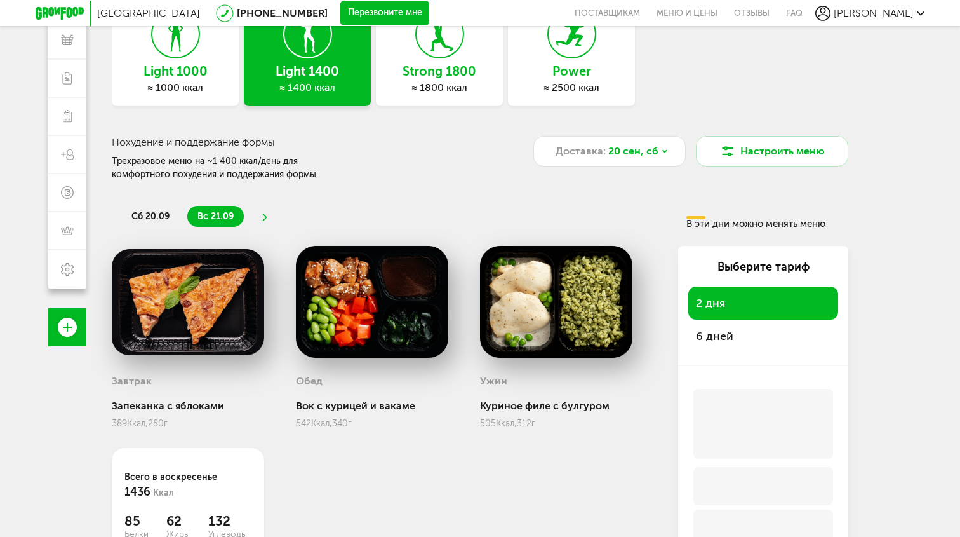
scroll to position [166, 0]
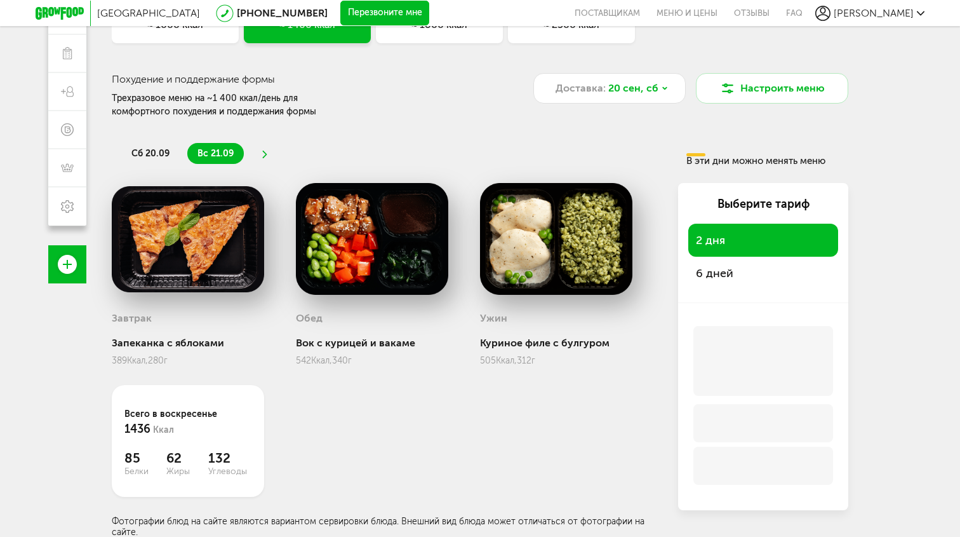
click at [704, 271] on span "6 дней" at bounding box center [763, 273] width 135 height 18
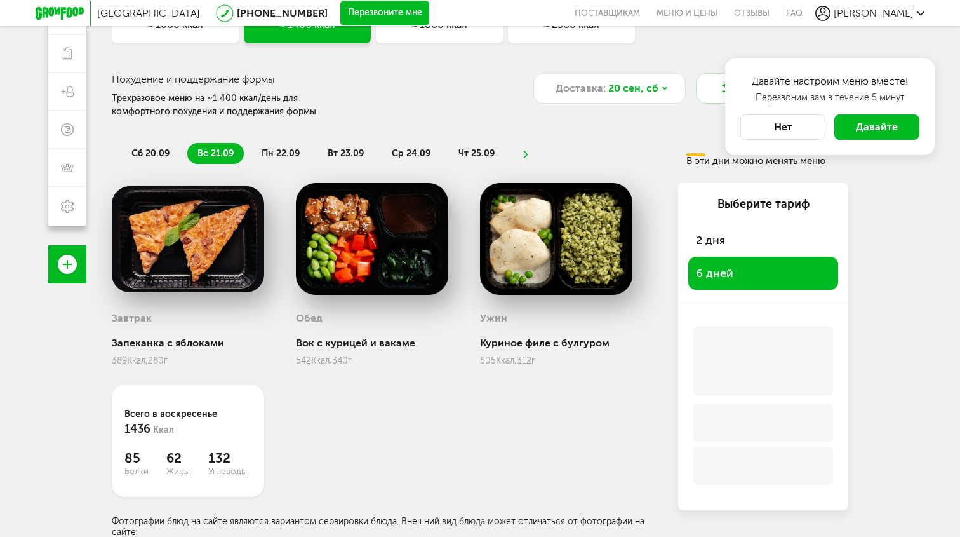
scroll to position [0, 0]
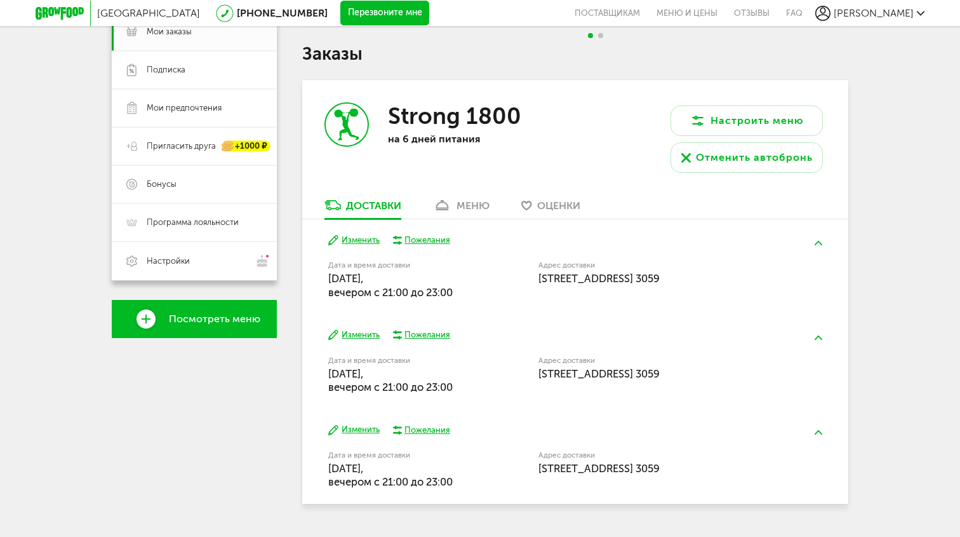
scroll to position [201, 0]
